Goal: Task Accomplishment & Management: Manage account settings

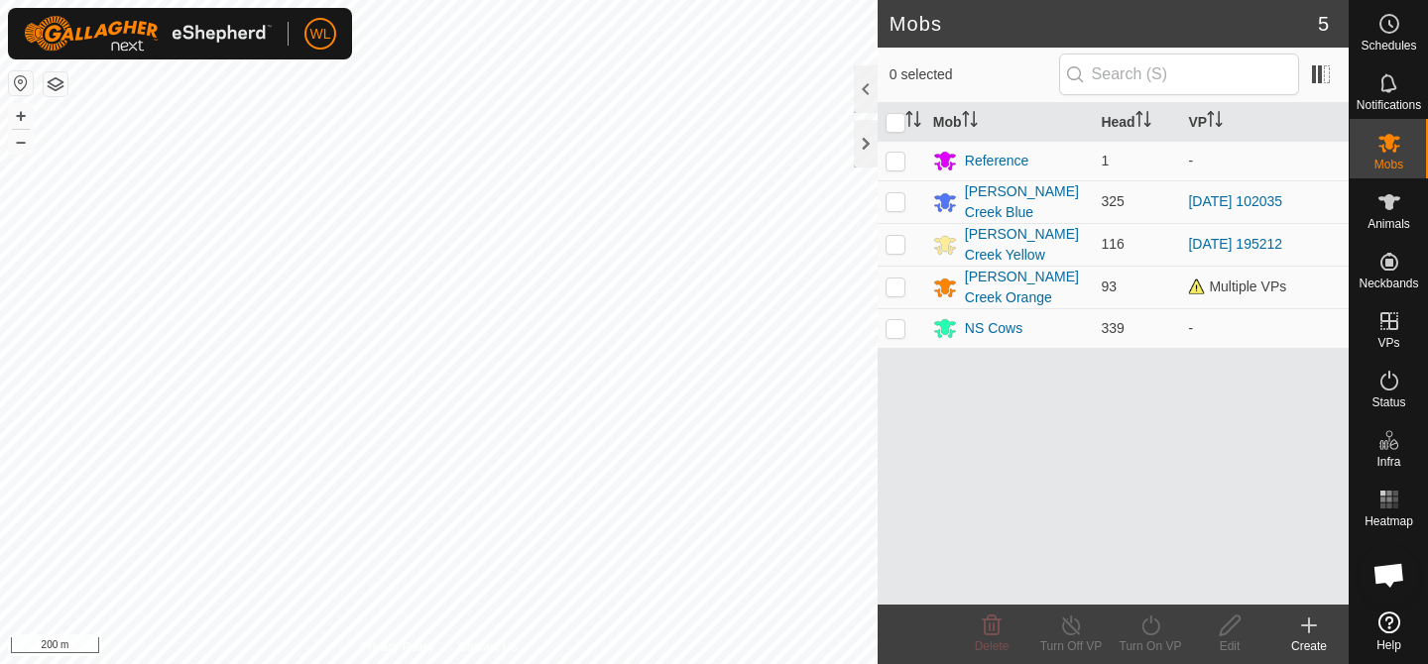
click at [115, 663] on html "WL Schedules Notifications Mobs Animals Neckbands VPs Status Infra Heatmap Help…" at bounding box center [714, 332] width 1428 height 664
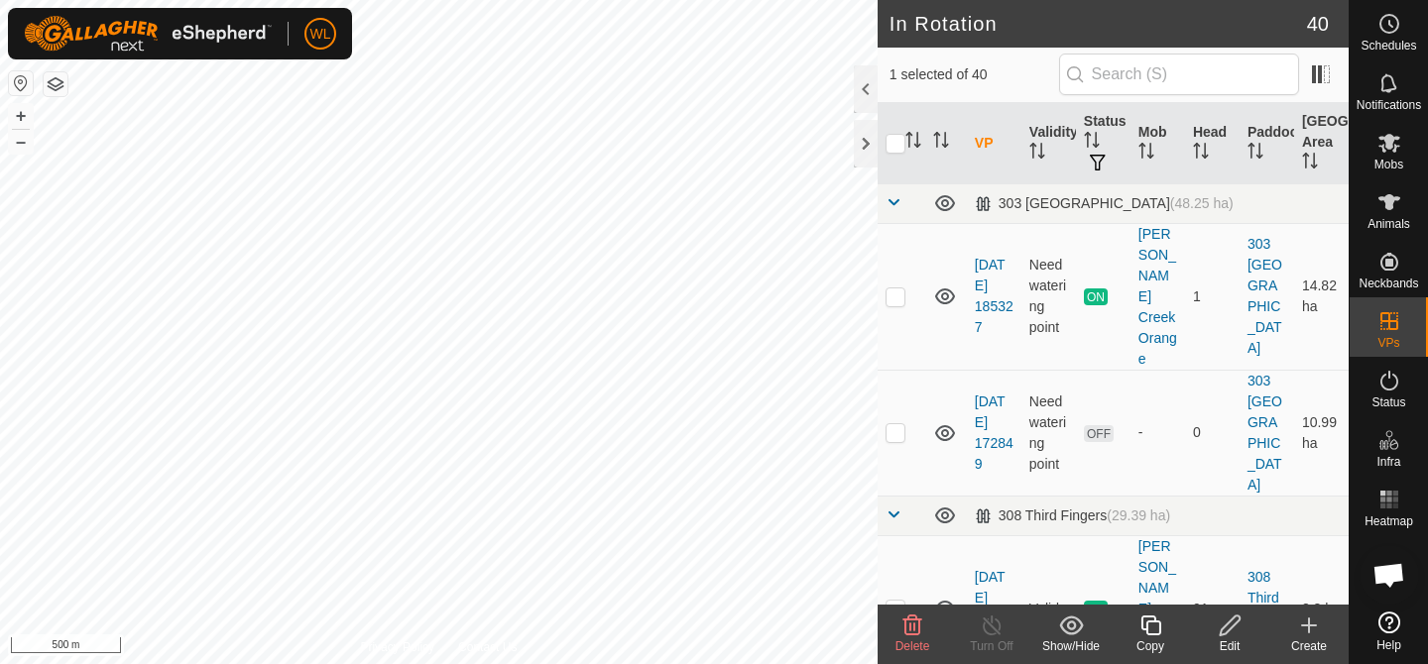
click at [903, 628] on icon at bounding box center [912, 626] width 24 height 24
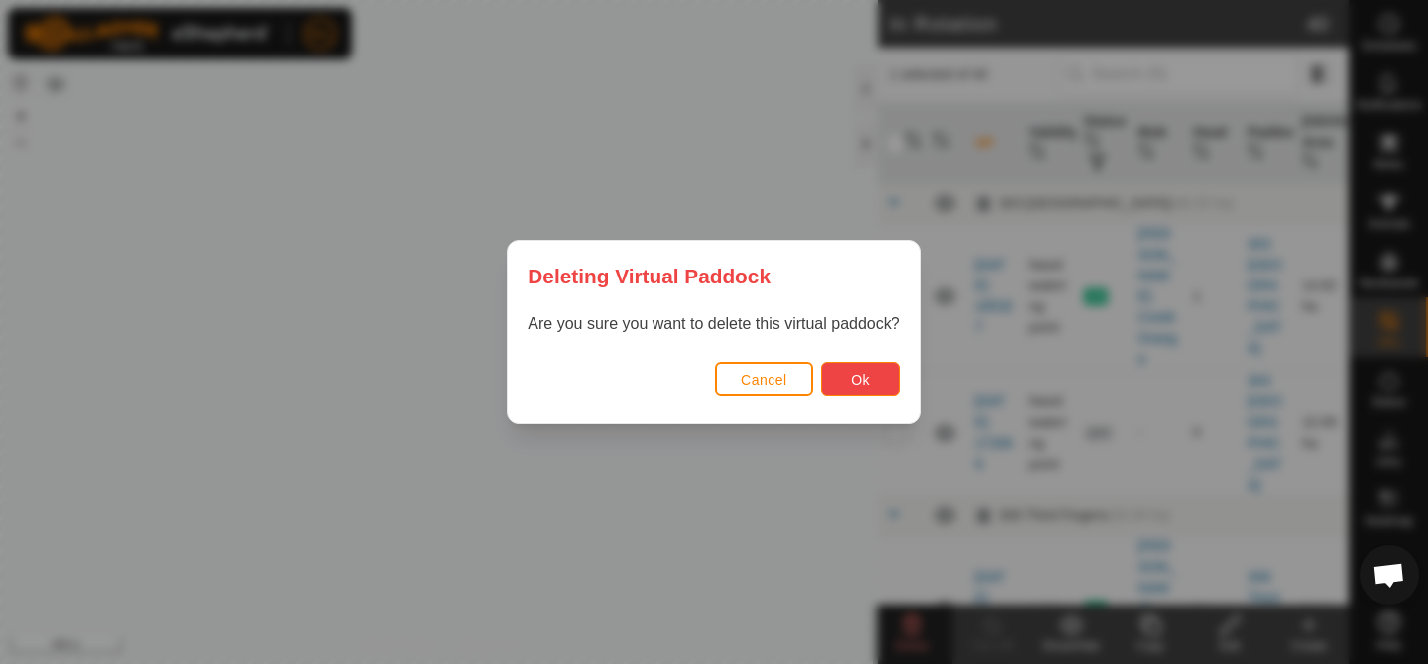
click at [881, 381] on button "Ok" at bounding box center [860, 379] width 79 height 35
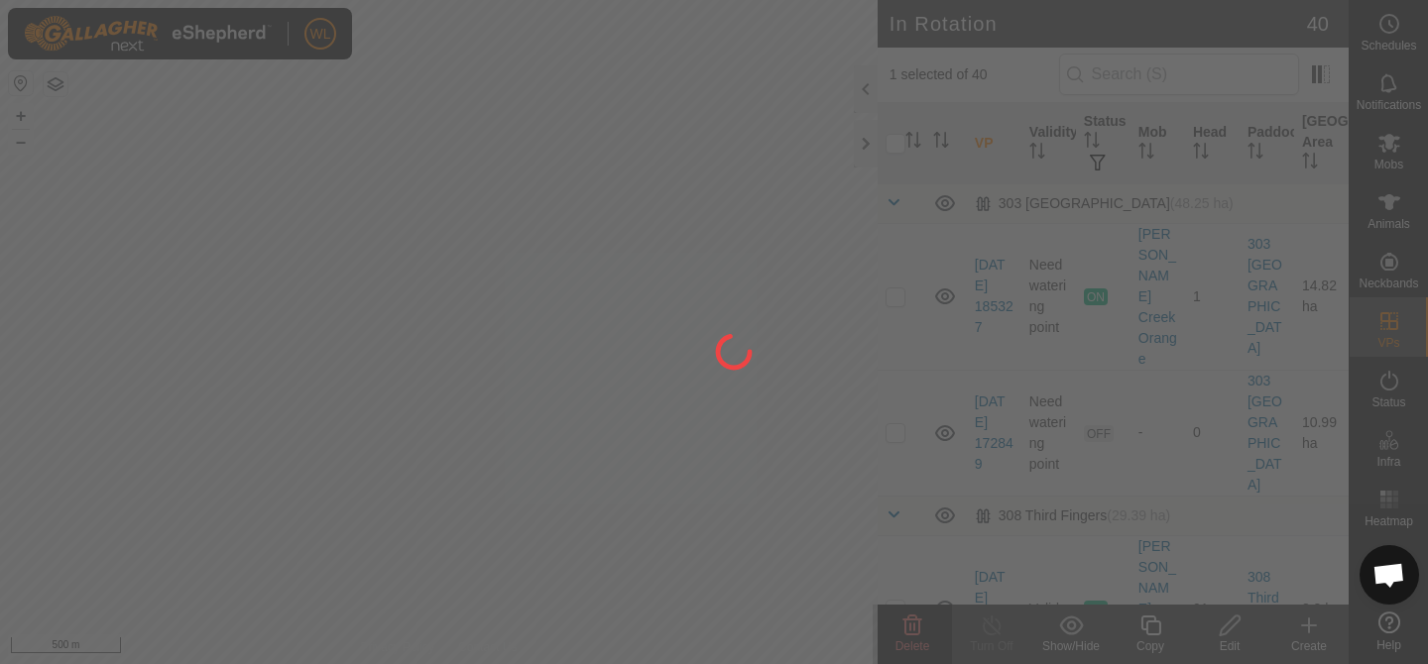
checkbox input "false"
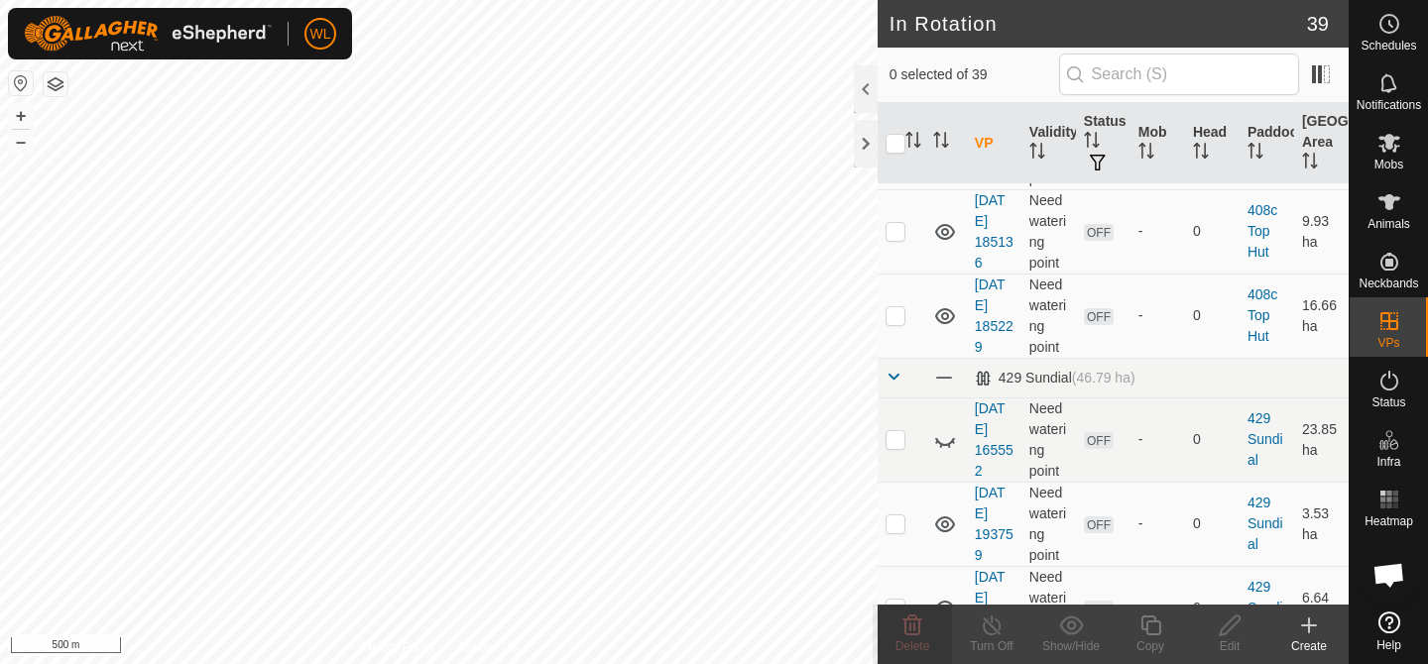
scroll to position [1742, 0]
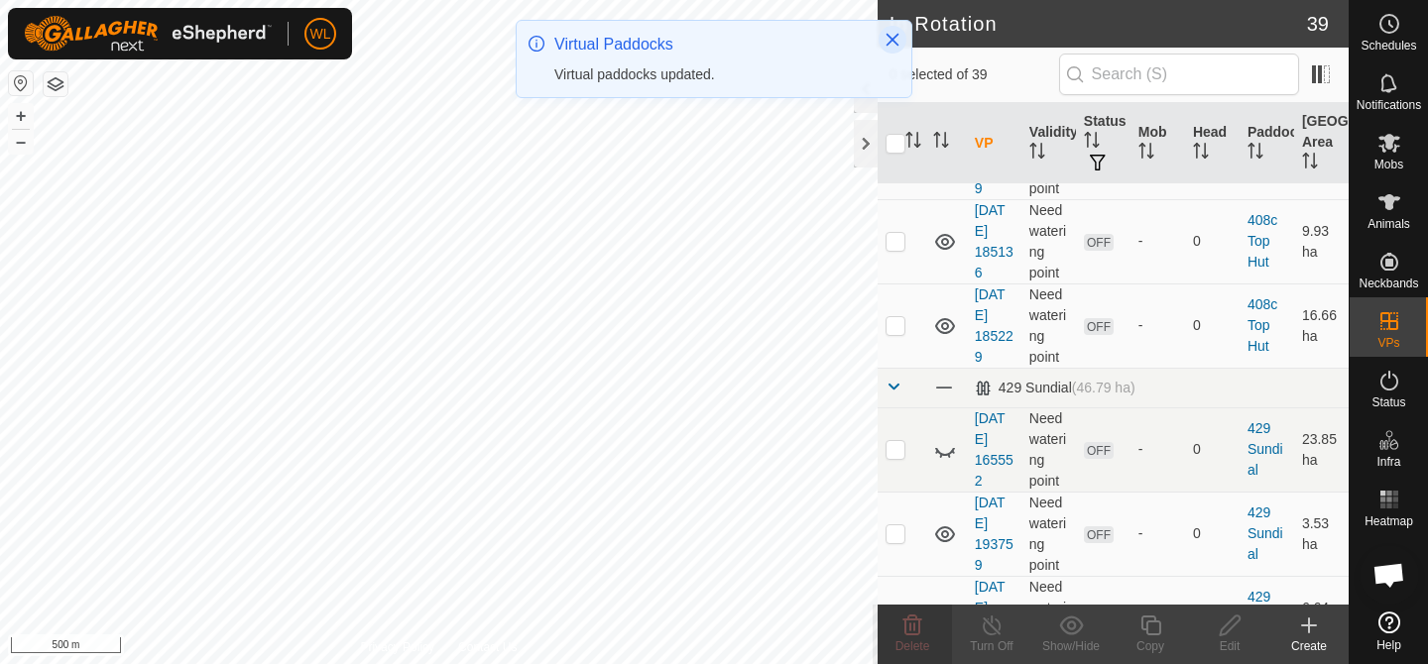
click at [890, 32] on icon "Close" at bounding box center [892, 40] width 16 height 16
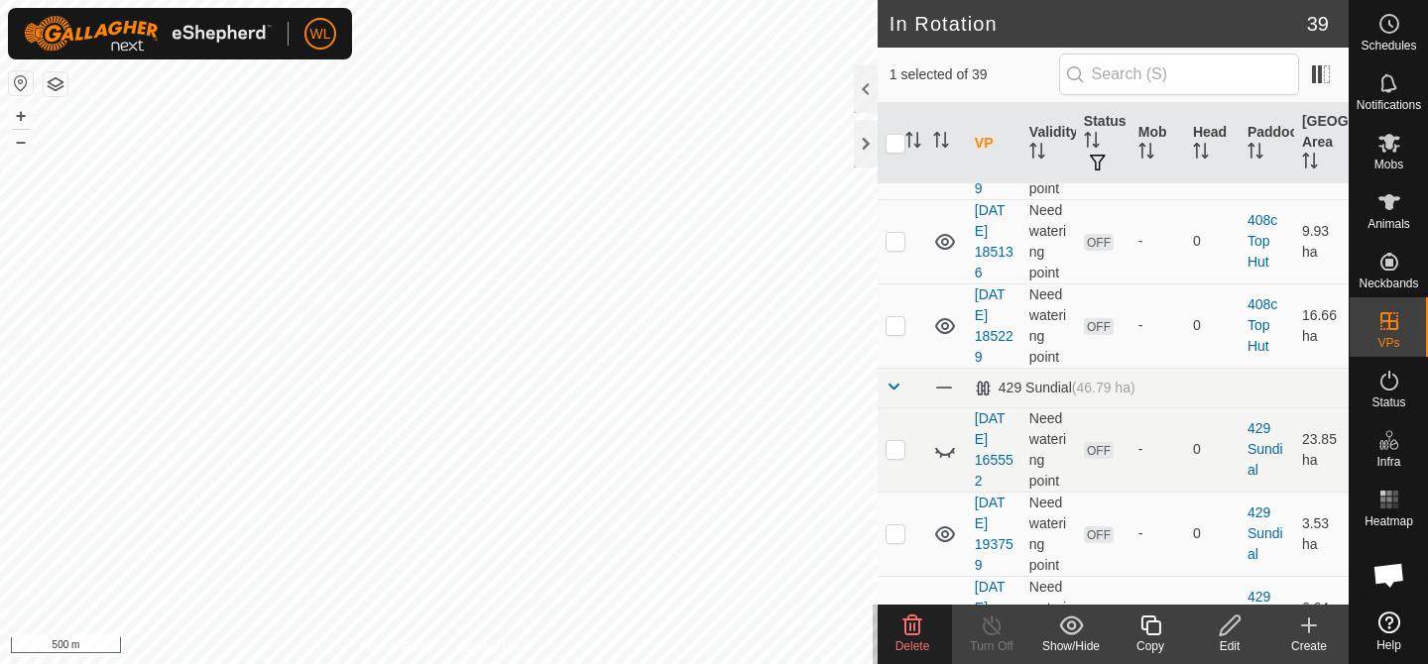
click at [909, 631] on icon at bounding box center [912, 626] width 19 height 20
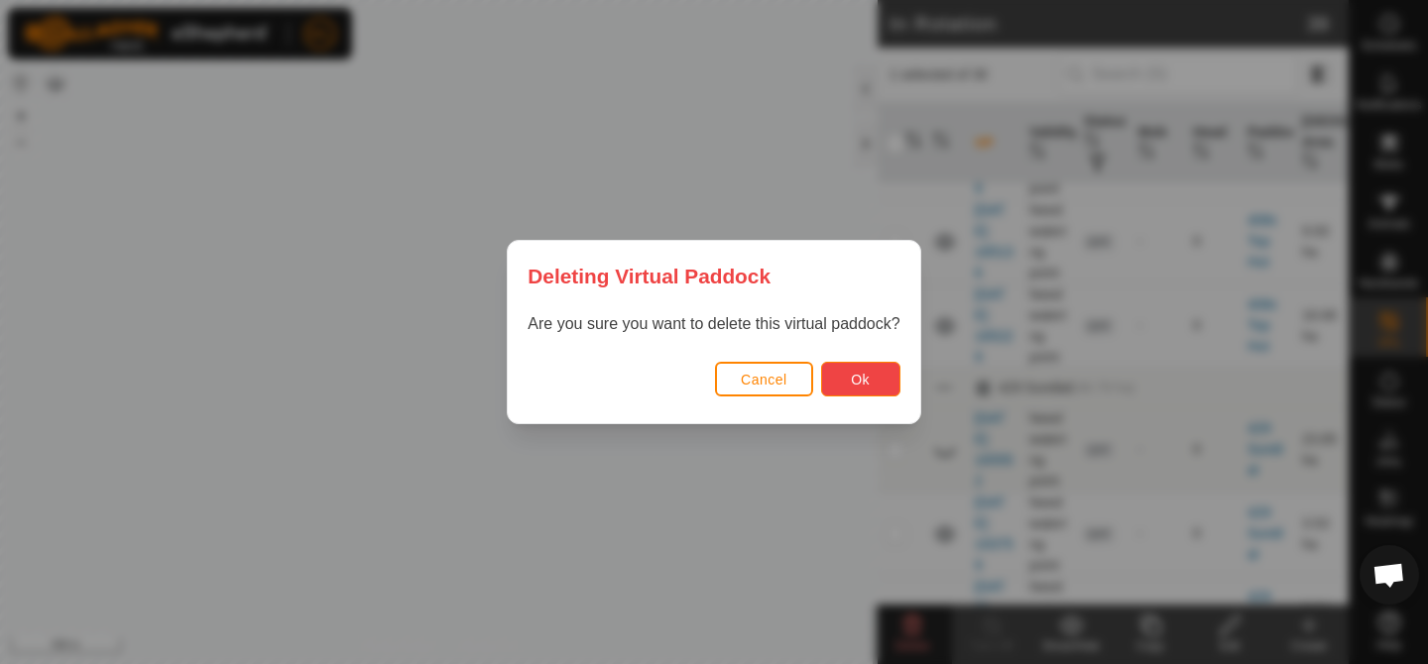
click at [868, 388] on button "Ok" at bounding box center [860, 379] width 79 height 35
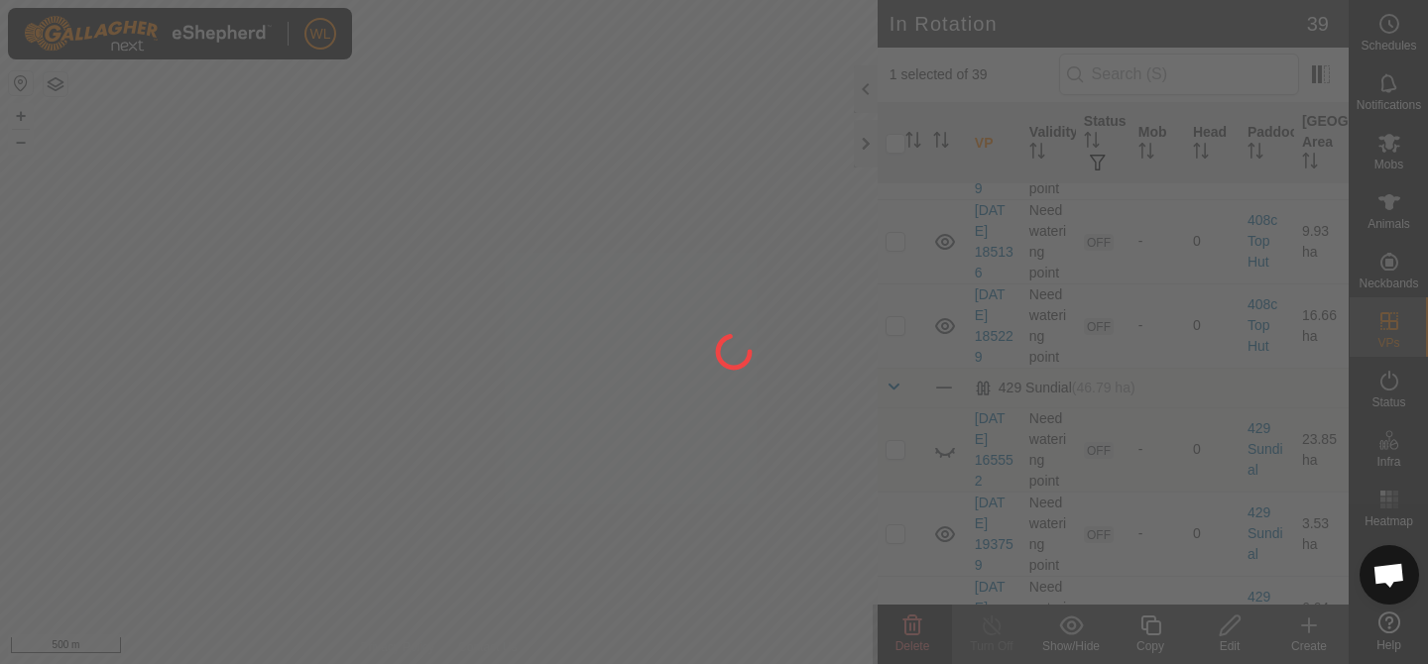
checkbox input "false"
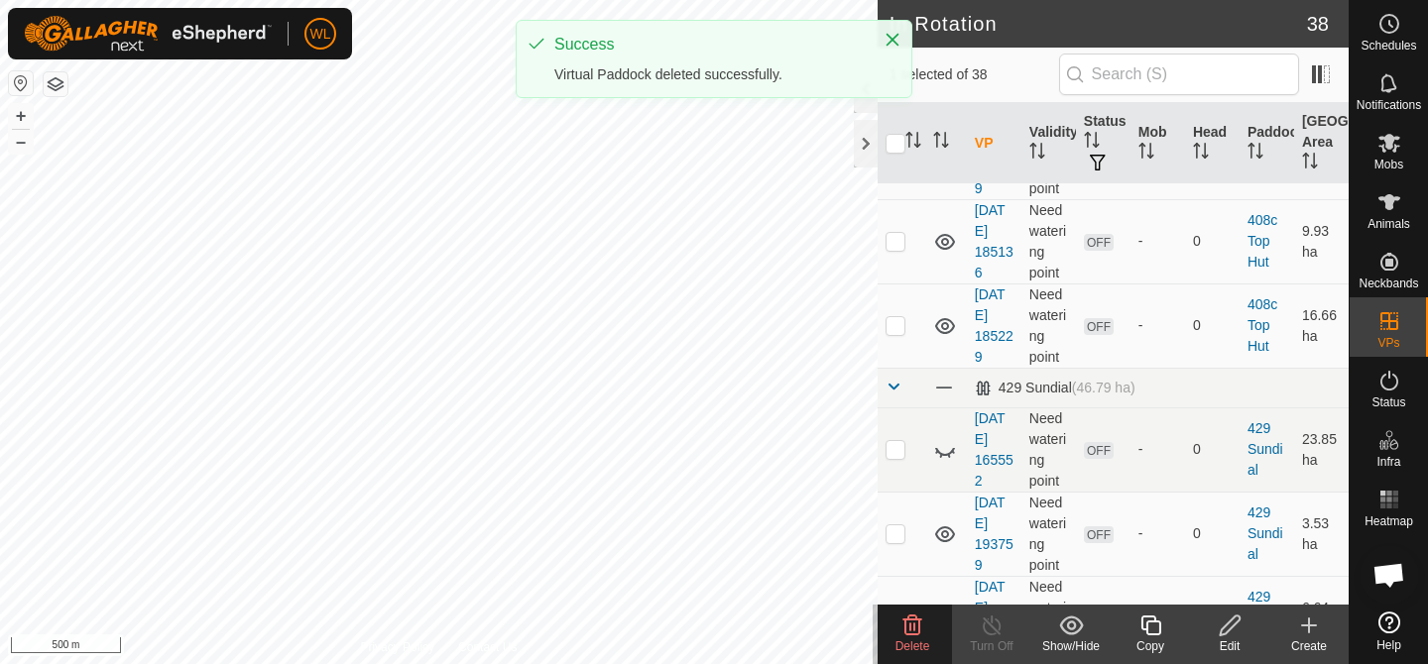
click at [898, 606] on div "Delete" at bounding box center [912, 634] width 79 height 59
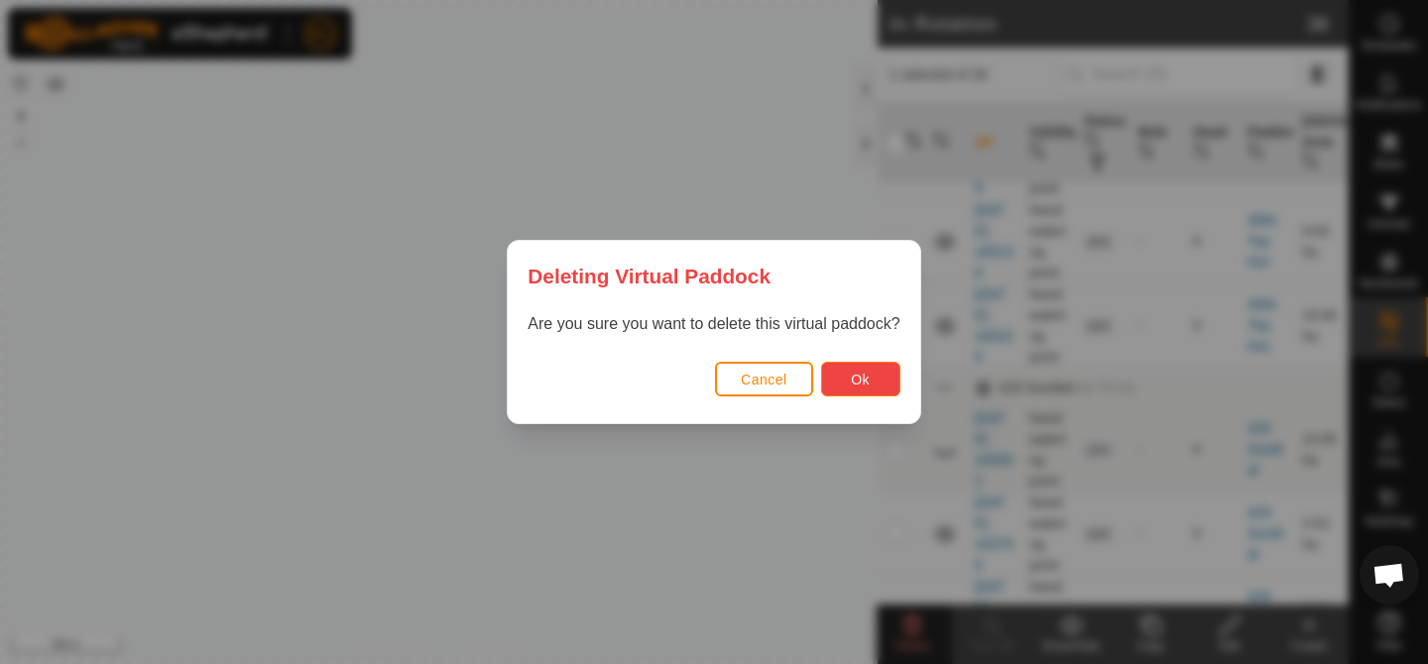
click at [833, 367] on button "Ok" at bounding box center [860, 379] width 79 height 35
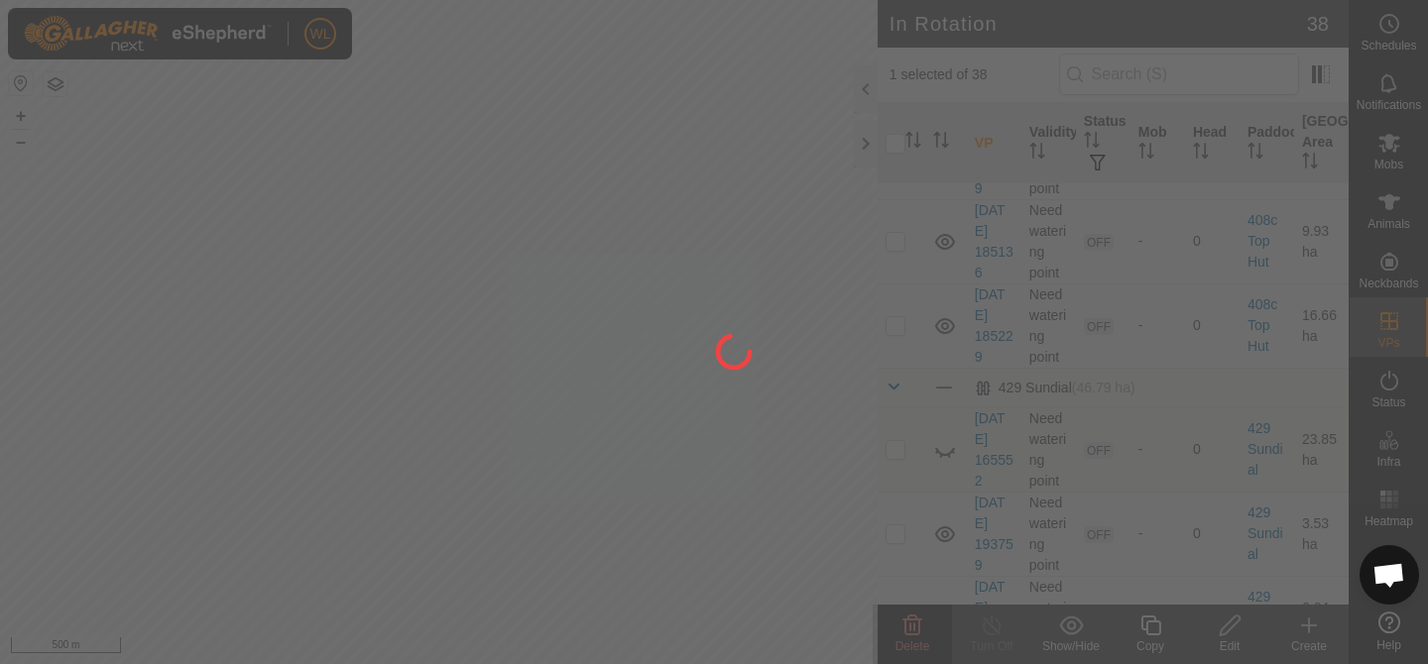
checkbox input "false"
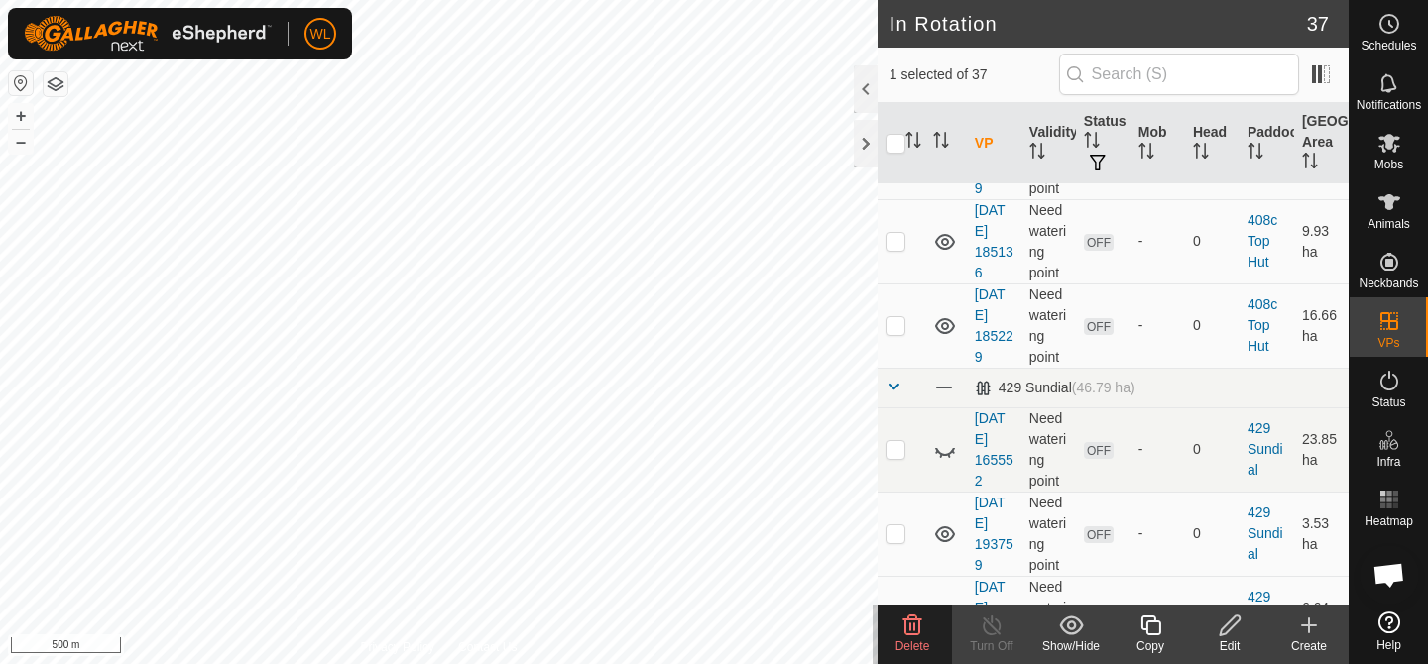
click at [916, 626] on icon at bounding box center [912, 626] width 24 height 24
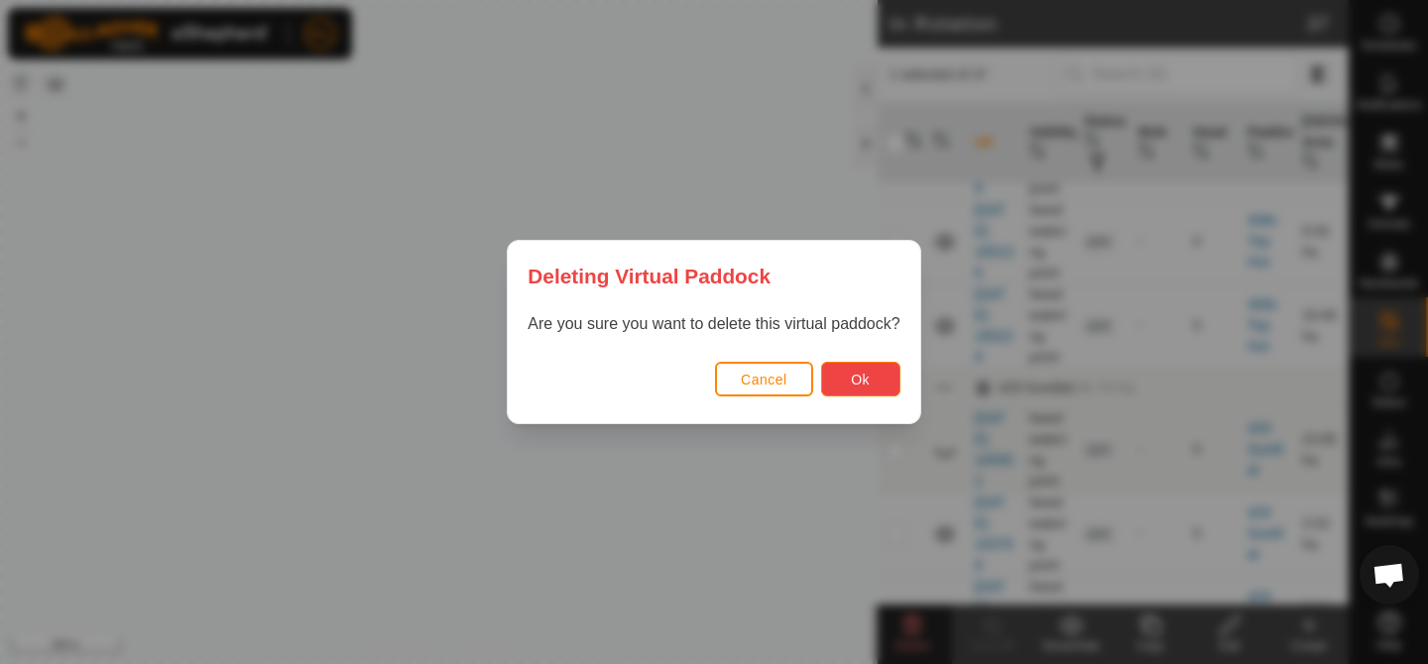
click at [867, 393] on button "Ok" at bounding box center [860, 379] width 79 height 35
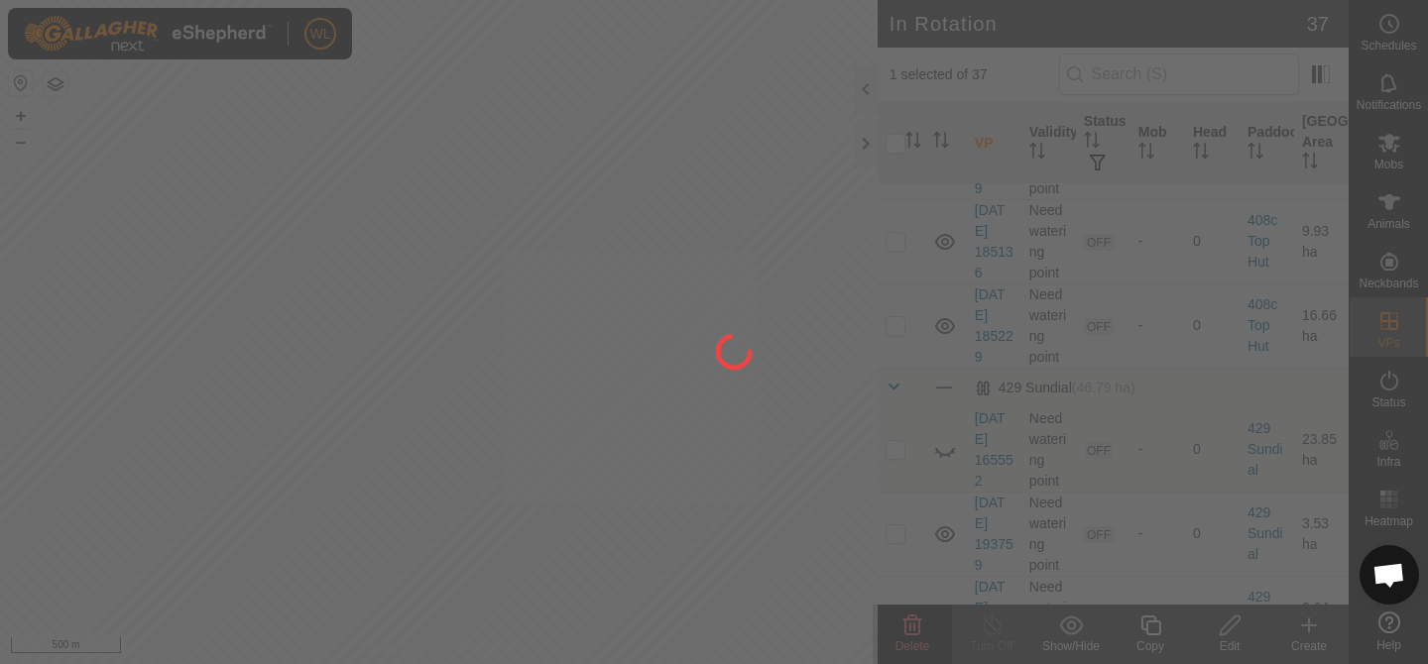
checkbox input "false"
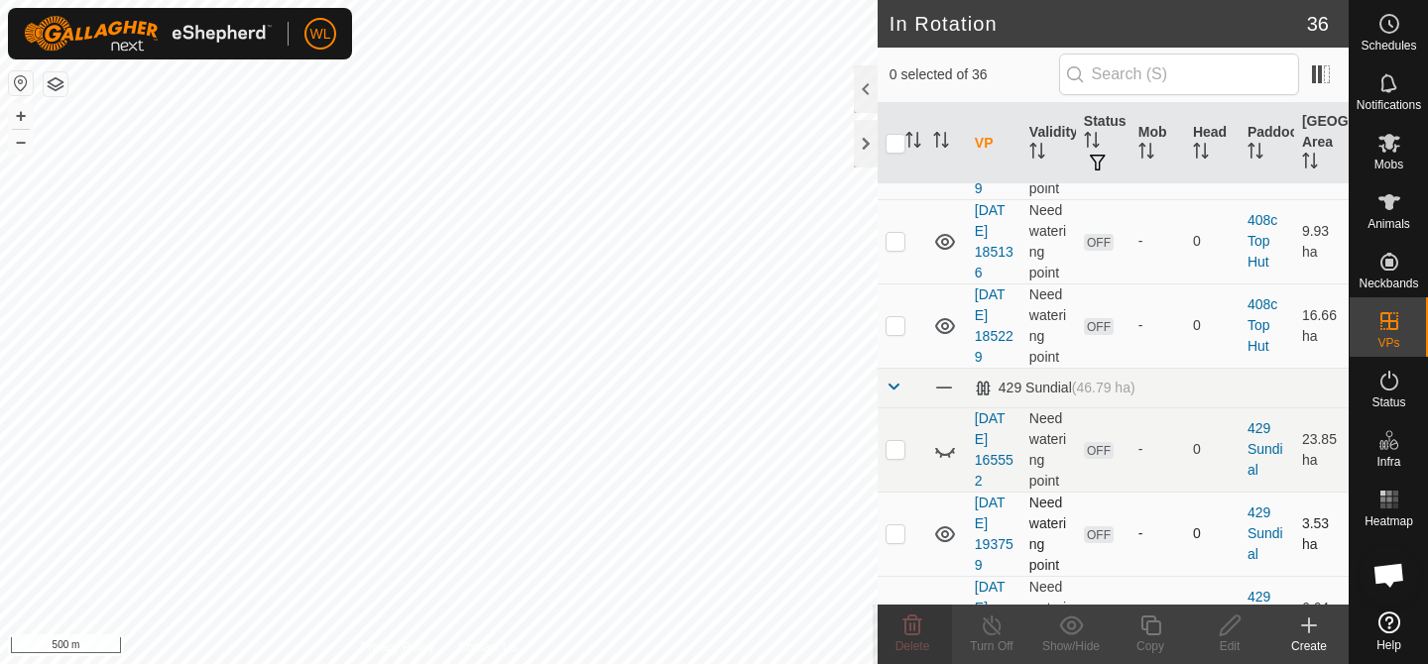
checkbox input "true"
click at [907, 621] on icon at bounding box center [912, 626] width 24 height 24
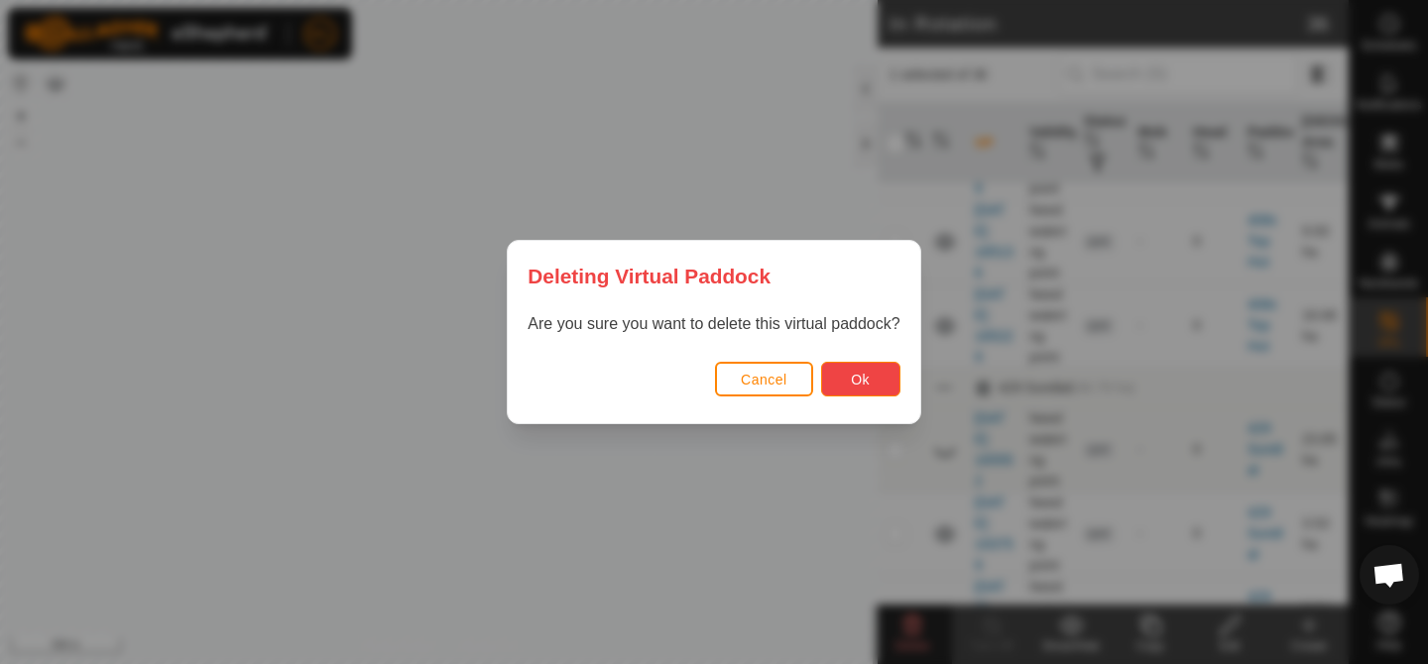
click at [870, 389] on button "Ok" at bounding box center [860, 379] width 79 height 35
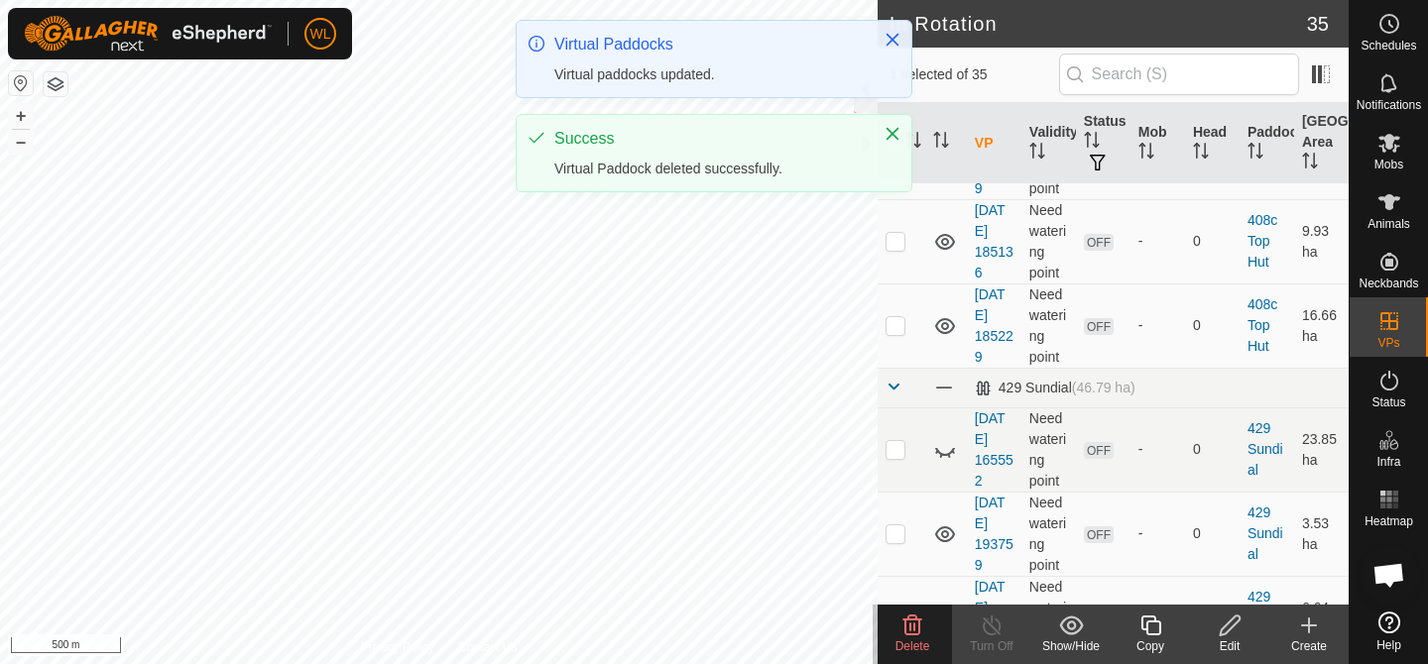
click at [912, 618] on icon at bounding box center [912, 626] width 24 height 24
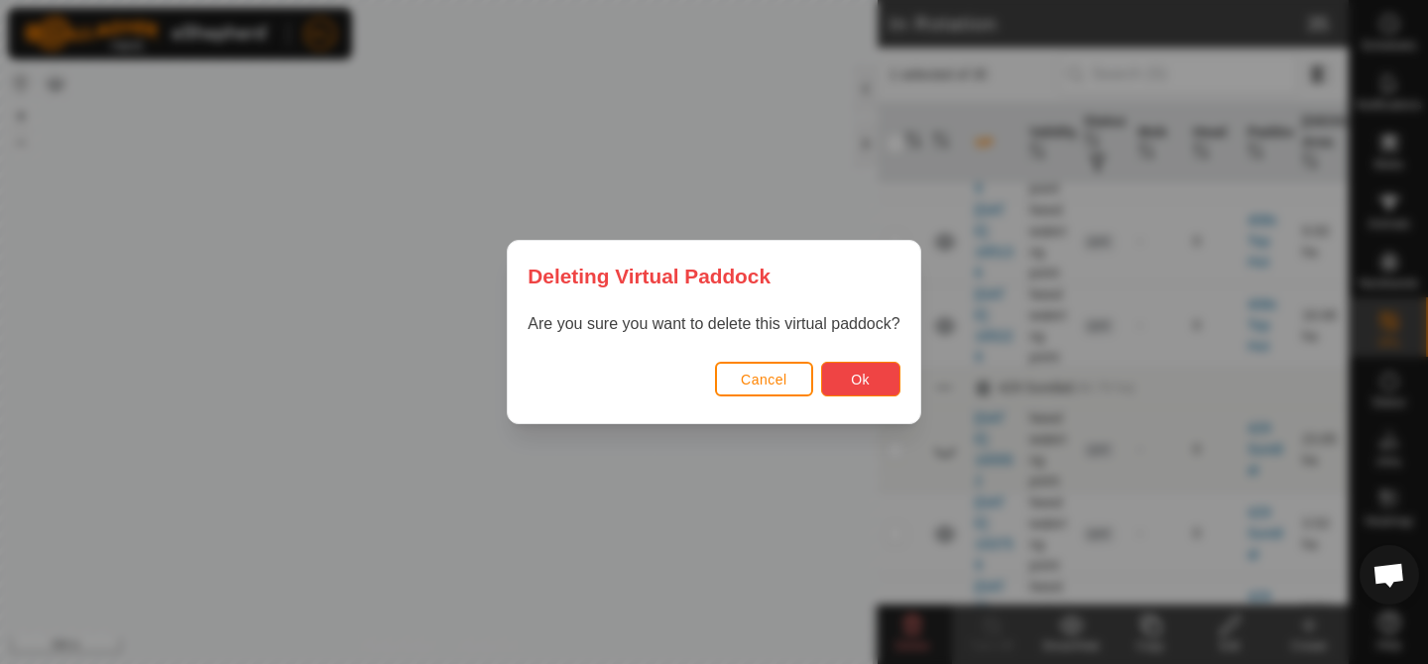
click at [861, 366] on button "Ok" at bounding box center [860, 379] width 79 height 35
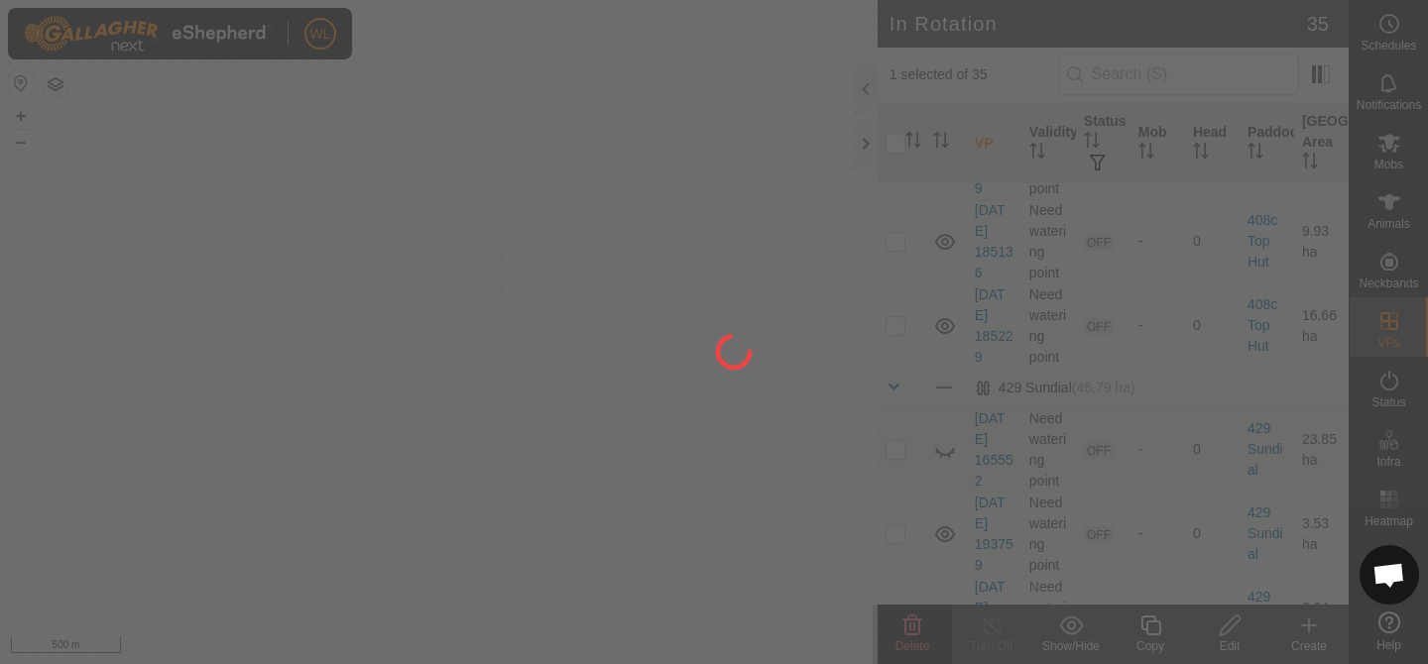
checkbox input "false"
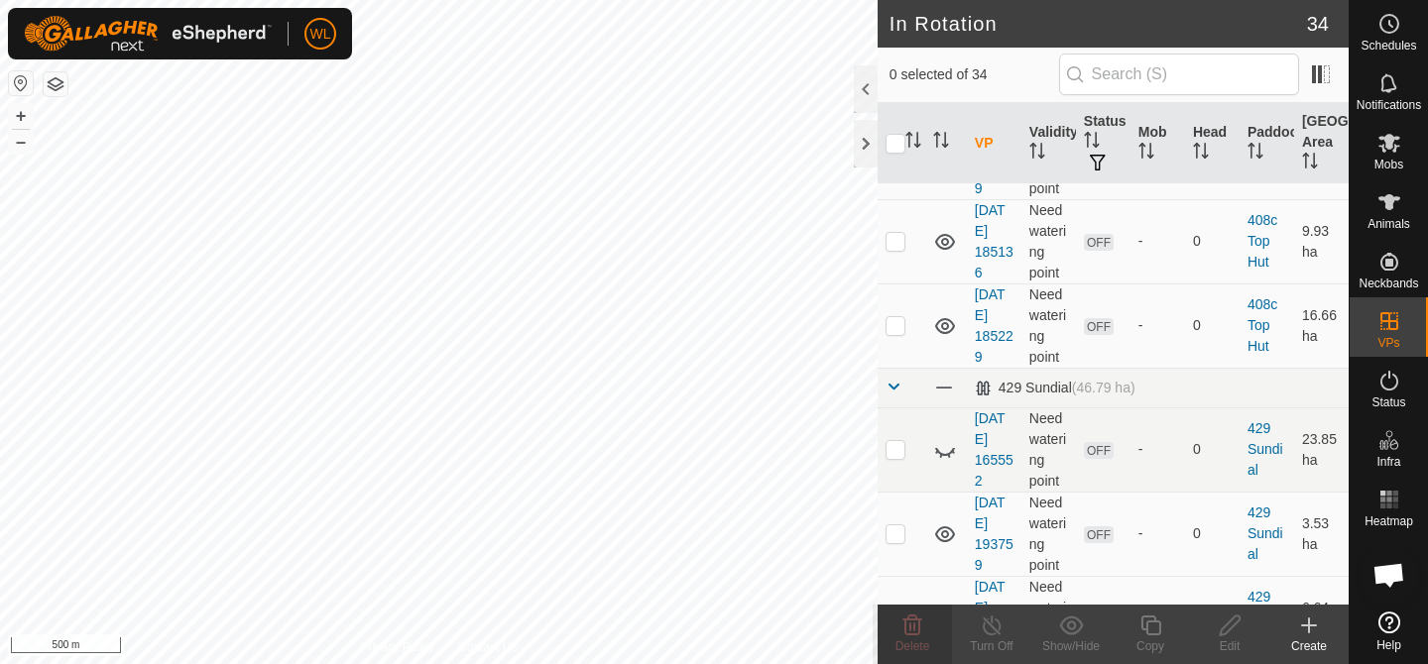
checkbox input "true"
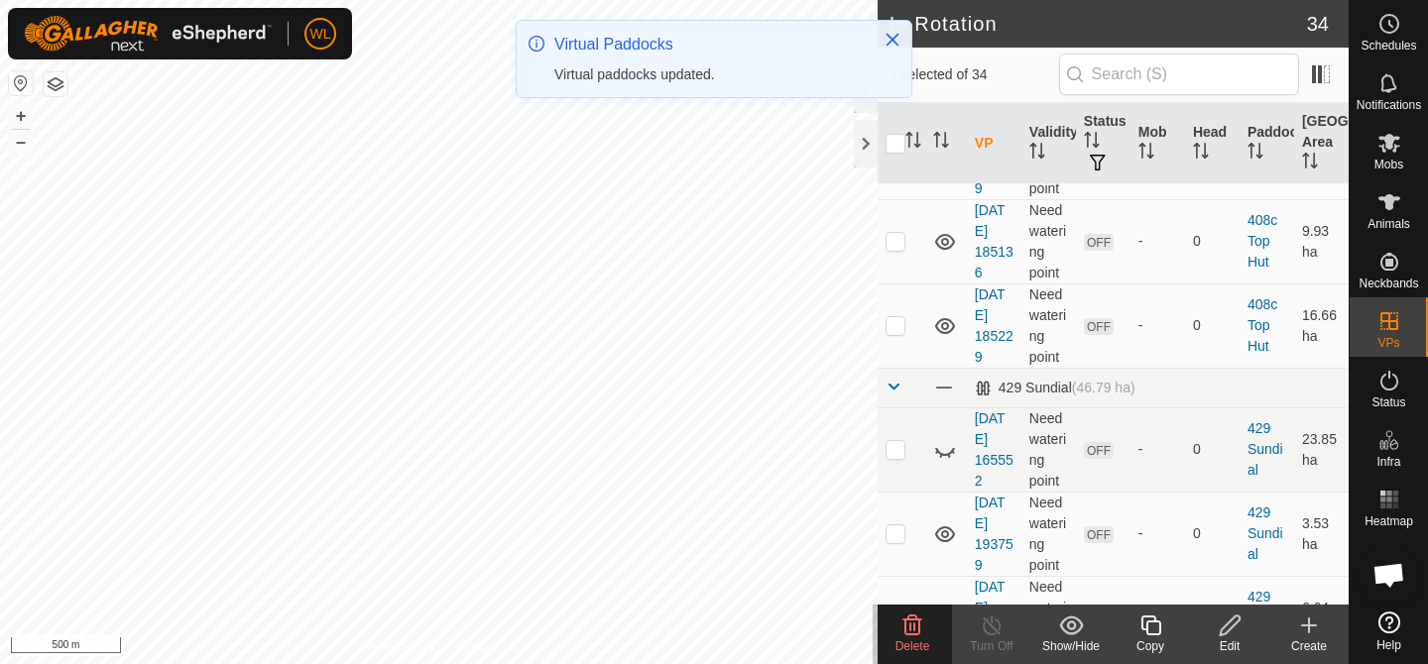
click at [922, 623] on icon at bounding box center [912, 626] width 24 height 24
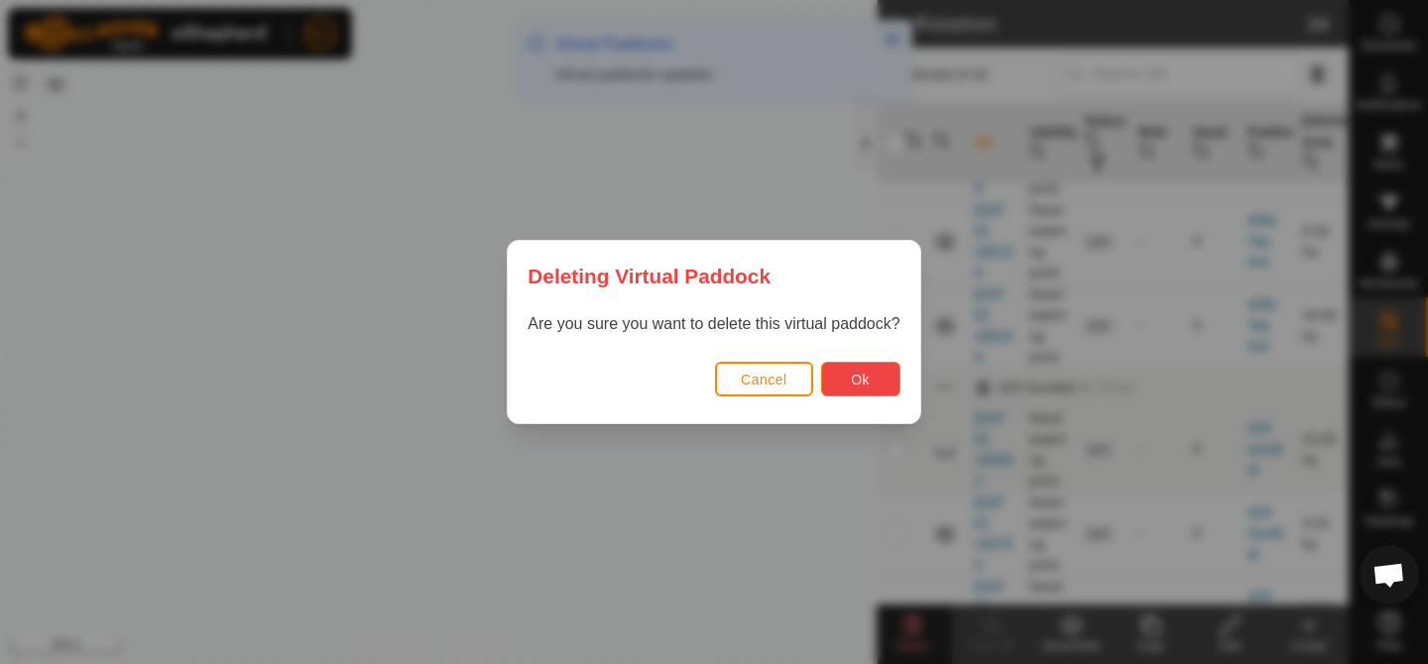
click at [842, 369] on button "Ok" at bounding box center [860, 379] width 79 height 35
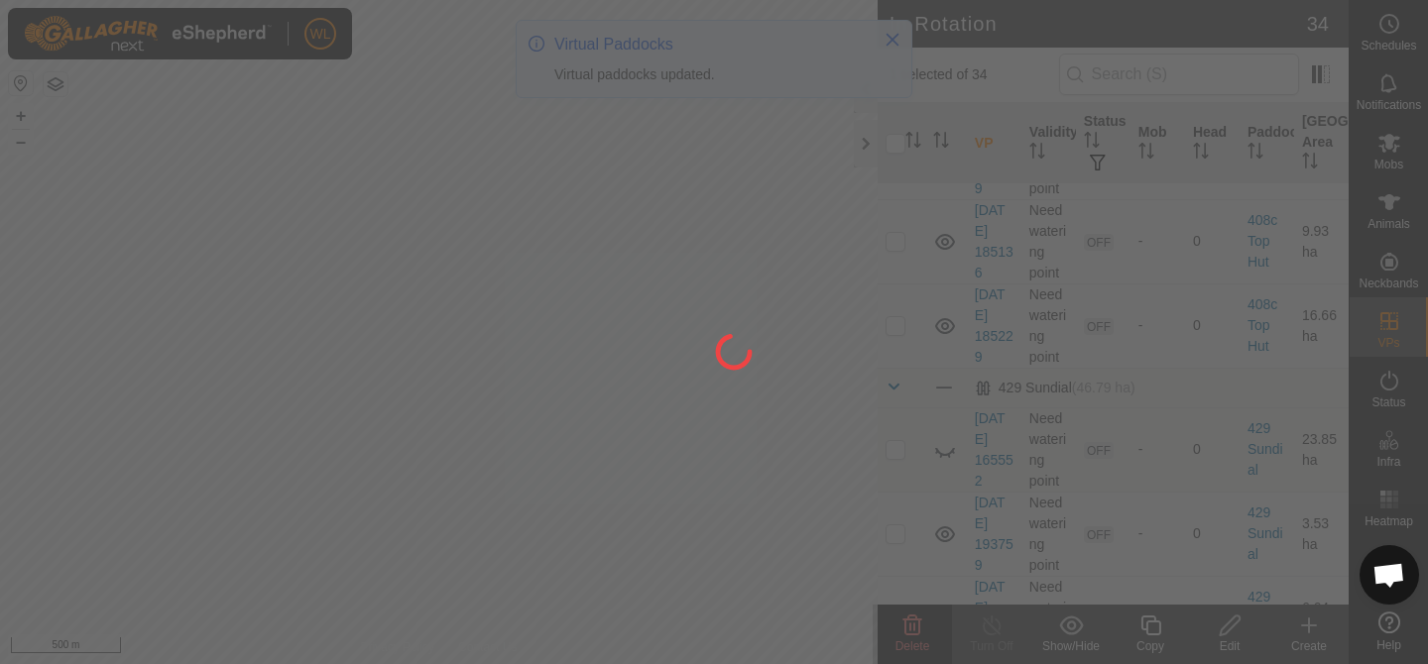
checkbox input "false"
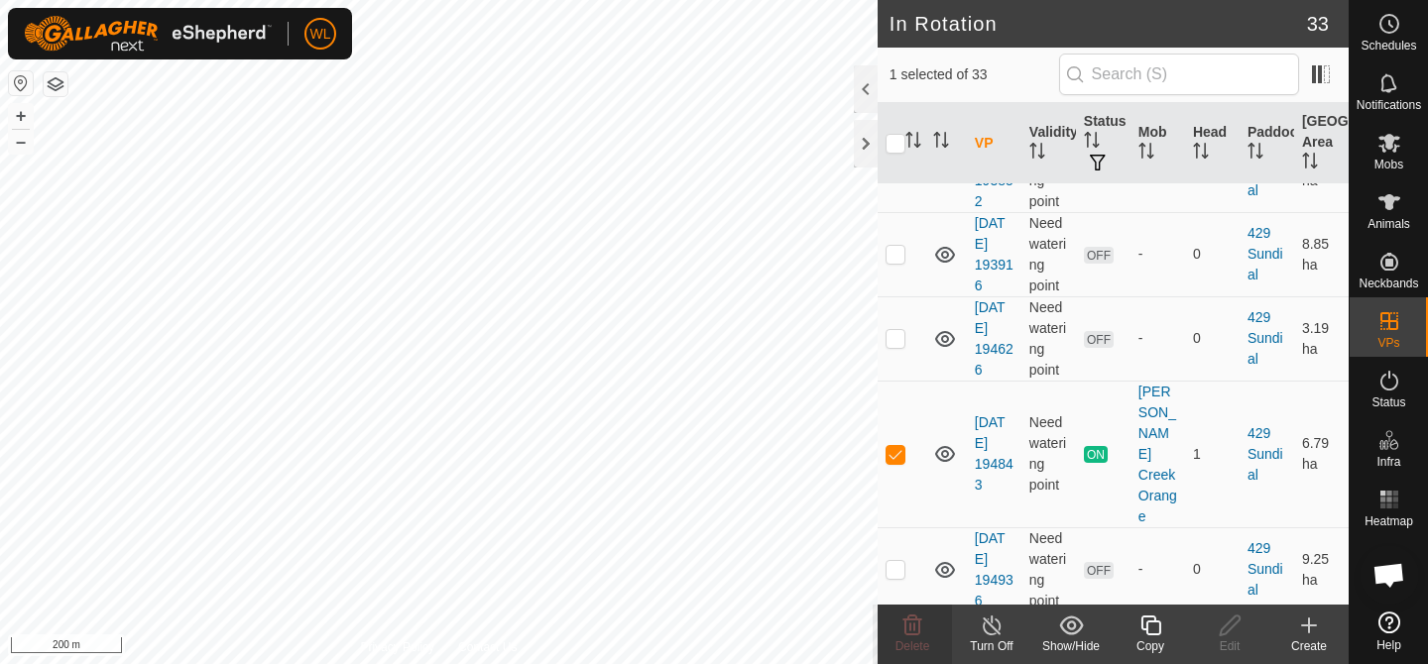
scroll to position [2222, 0]
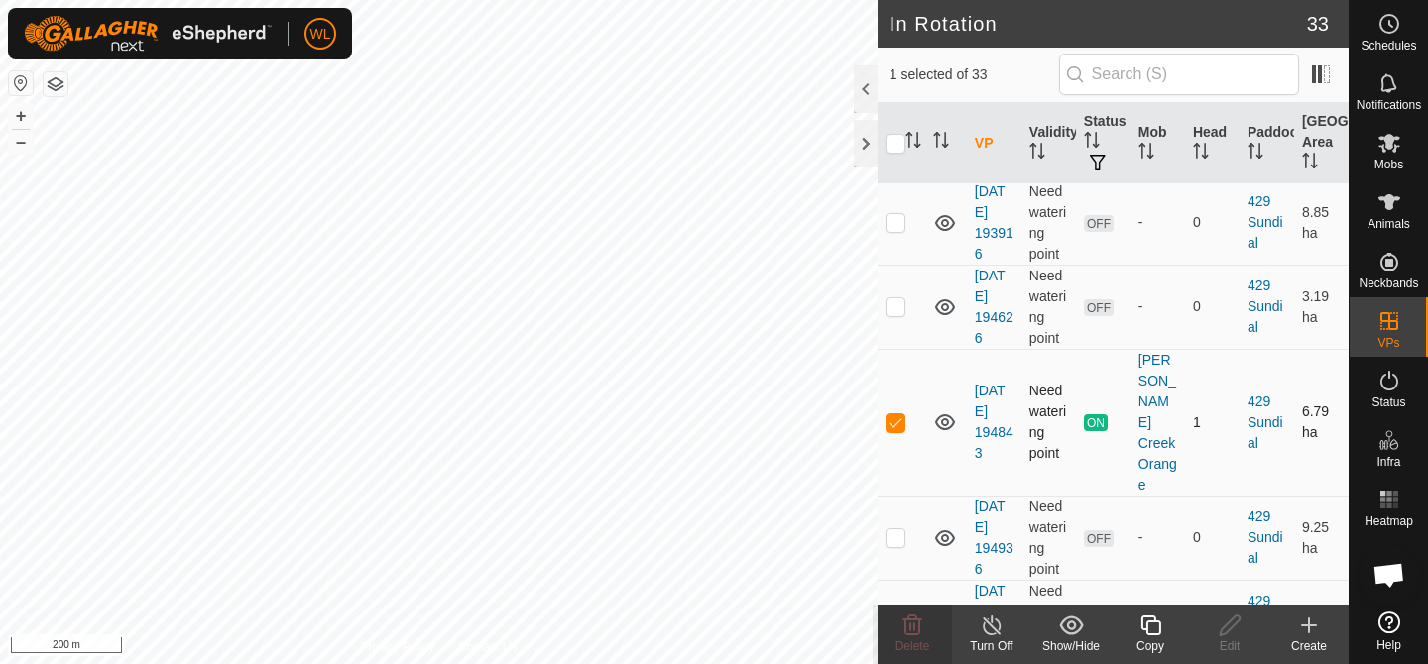
click at [897, 414] on p-checkbox at bounding box center [895, 422] width 20 height 16
checkbox input "false"
click at [909, 634] on icon at bounding box center [912, 626] width 19 height 20
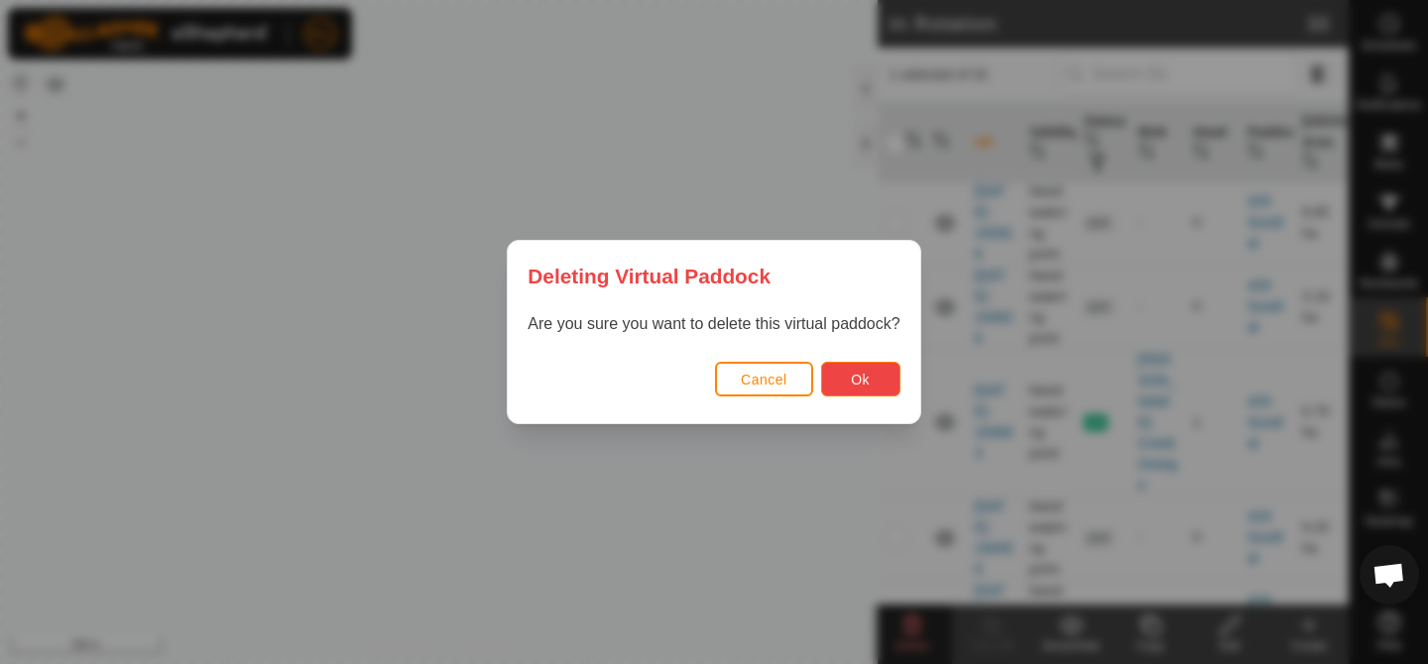
click at [874, 375] on button "Ok" at bounding box center [860, 379] width 79 height 35
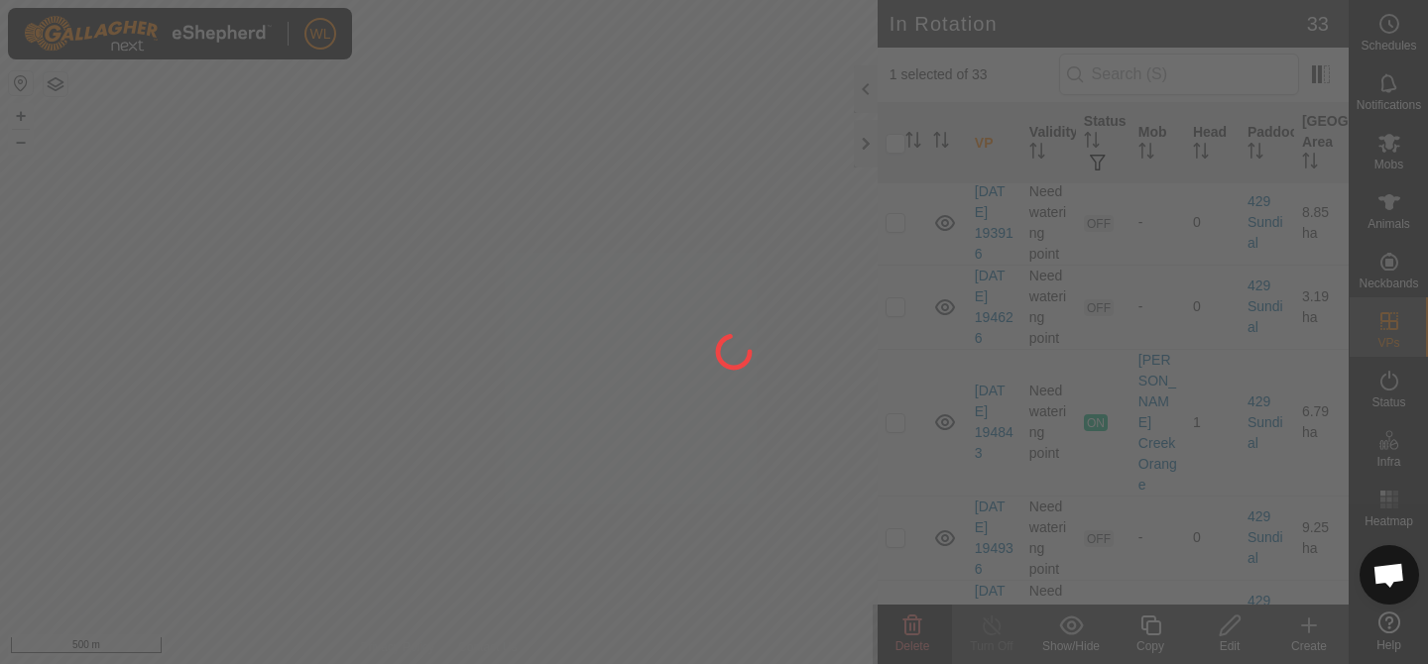
checkbox input "false"
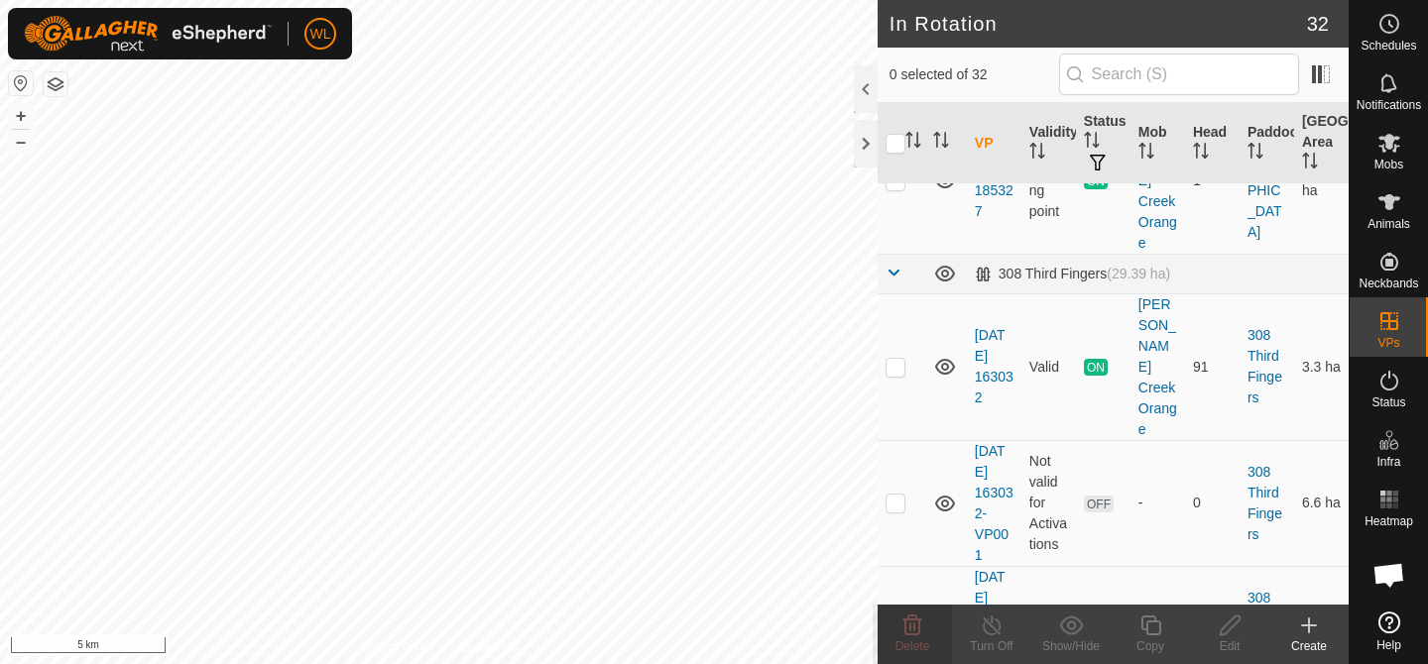
scroll to position [0, 0]
